Goal: Find specific page/section: Find specific page/section

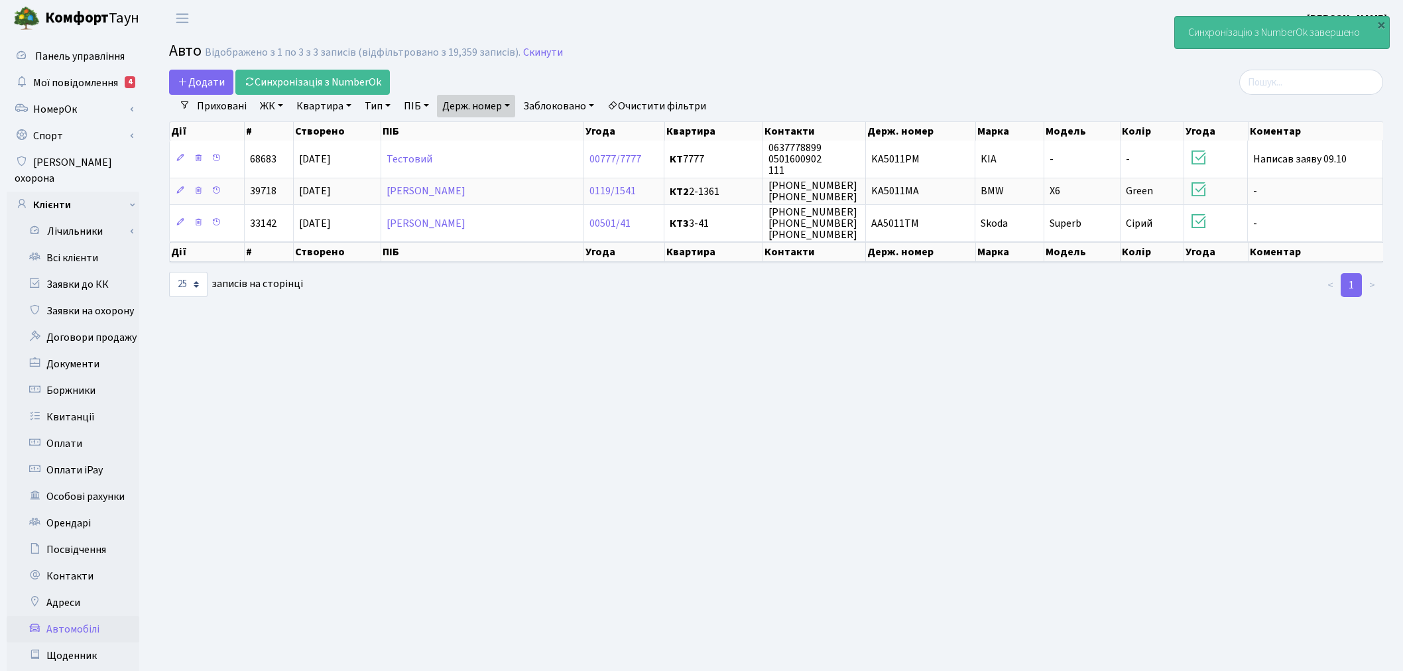
select select "25"
click at [98, 271] on link "Заявки до КК" at bounding box center [73, 284] width 133 height 27
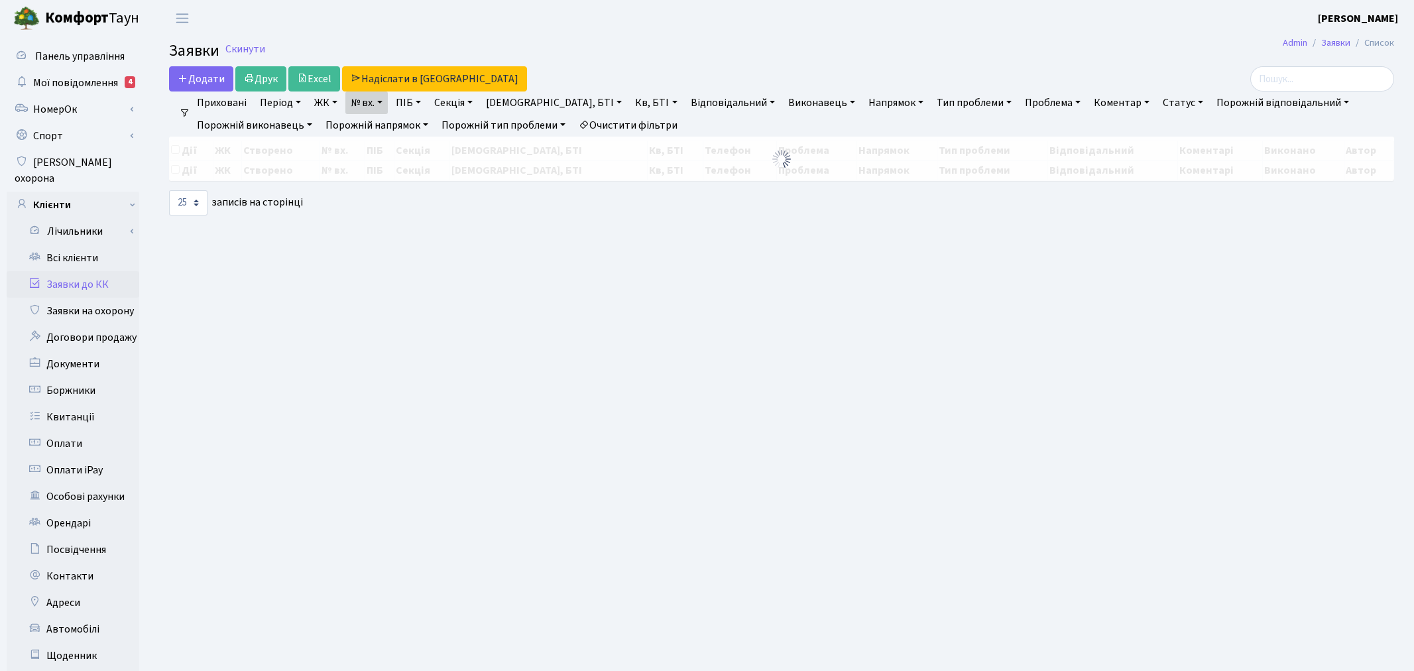
select select "25"
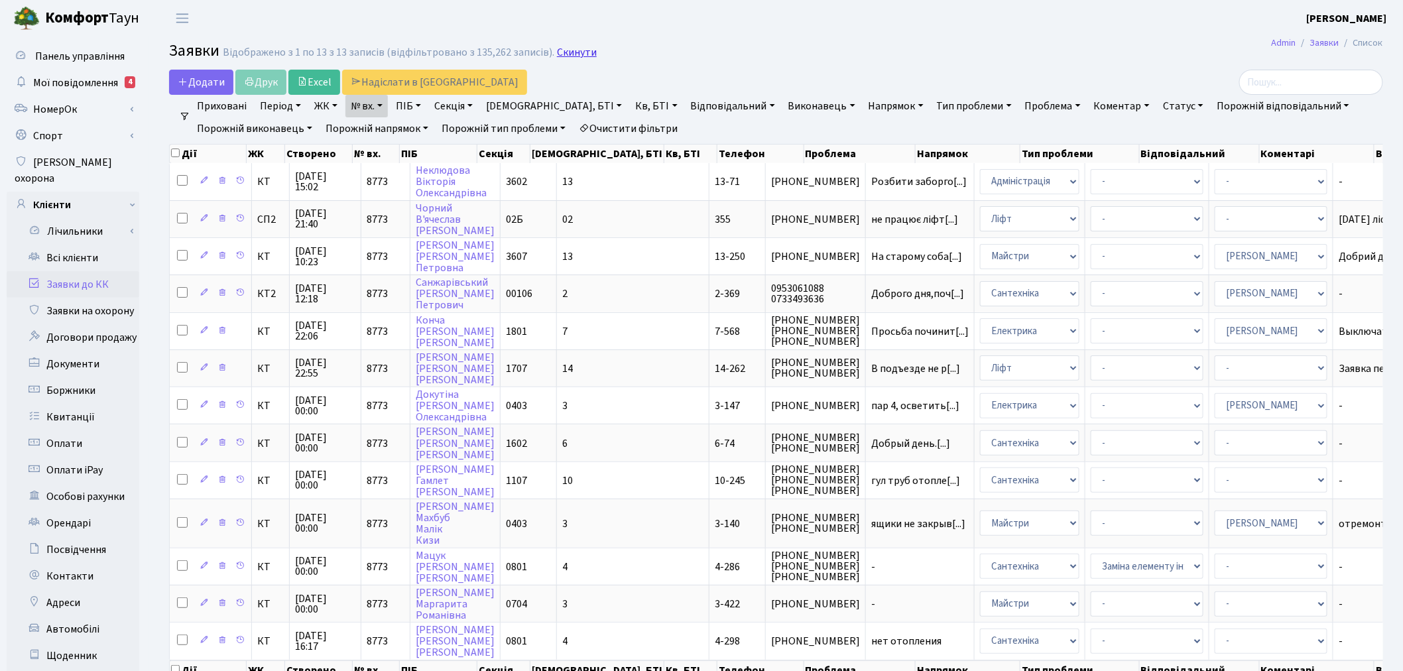
click at [558, 55] on link "Скинути" at bounding box center [577, 52] width 40 height 13
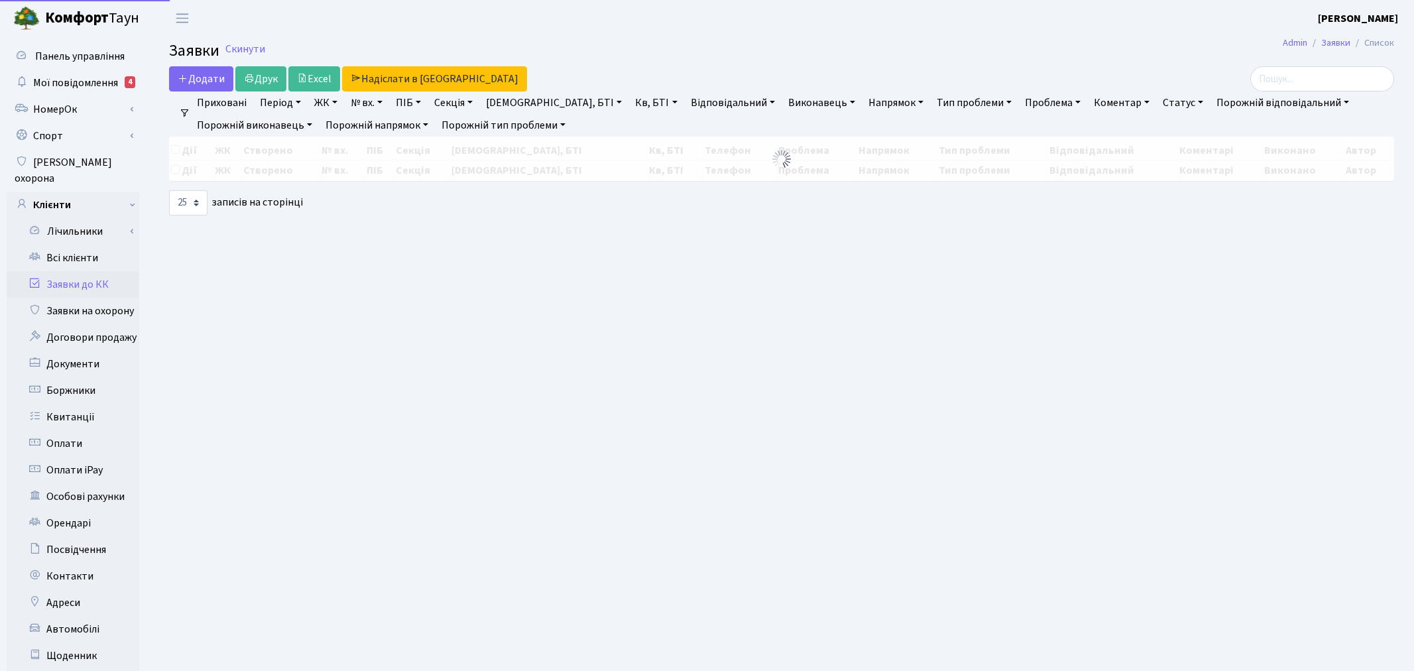
select select "25"
